Goal: Download file/media

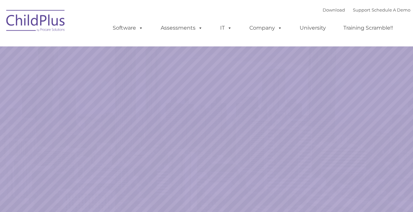
select select "MEDIUM"
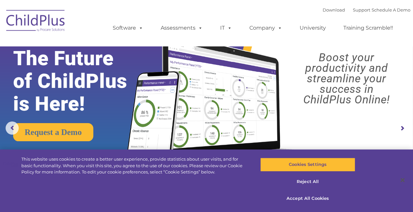
click at [55, 28] on img at bounding box center [36, 21] width 66 height 33
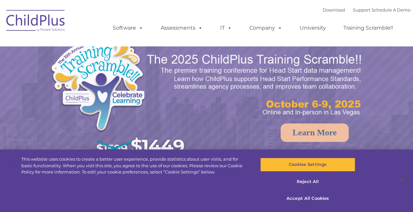
select select "MEDIUM"
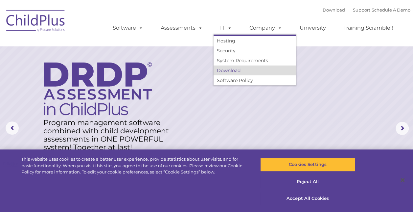
click at [232, 69] on link "Download" at bounding box center [255, 70] width 82 height 10
